Goal: Task Accomplishment & Management: Use online tool/utility

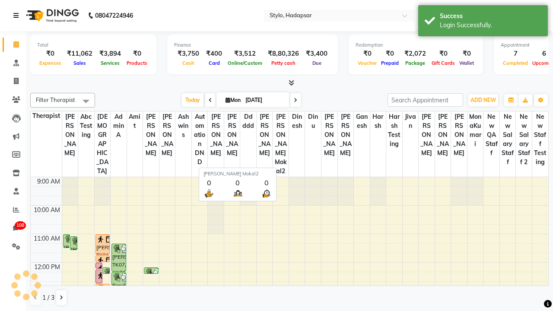
click at [18, 16] on icon at bounding box center [15, 16] width 5 height 6
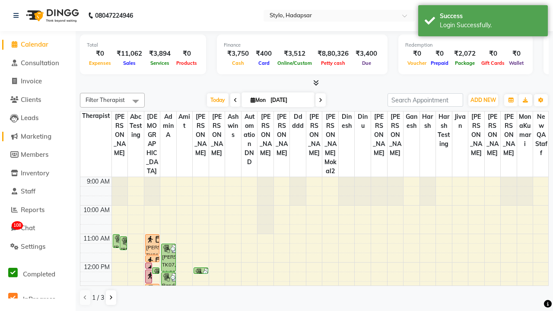
click at [38, 136] on span "Marketing" at bounding box center [36, 136] width 31 height 8
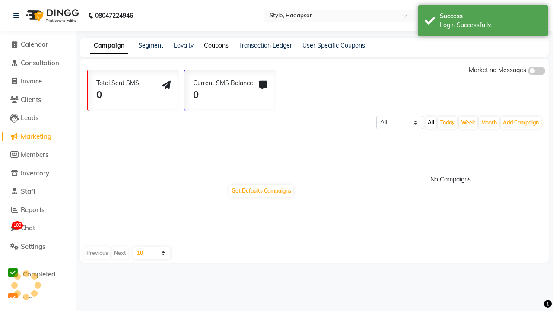
click at [216, 45] on link "Coupons" at bounding box center [216, 45] width 25 height 8
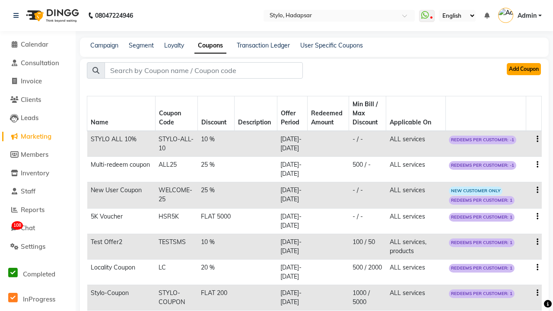
click at [514, 74] on button "Add Coupon" at bounding box center [524, 69] width 34 height 12
select select "ALL"
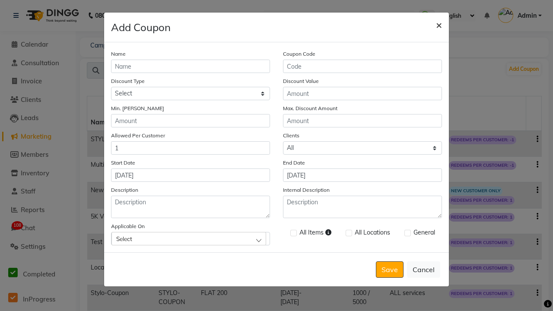
click at [438, 25] on span "×" at bounding box center [439, 24] width 6 height 13
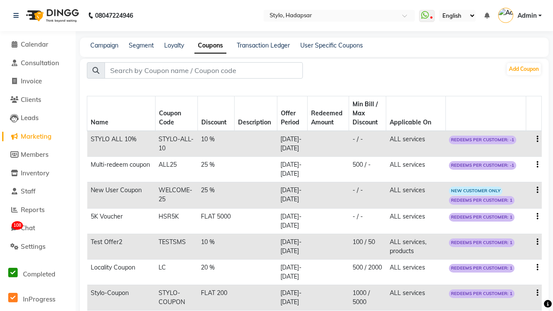
click at [520, 16] on span "Admin" at bounding box center [527, 15] width 19 height 9
click at [0, 0] on link "Sign out" at bounding box center [0, 0] width 0 height 0
